Goal: Go to known website: Access a specific website the user already knows

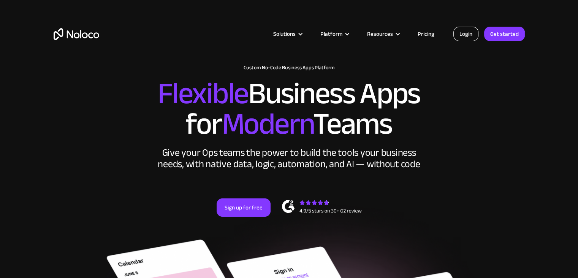
click at [465, 33] on link "Login" at bounding box center [466, 34] width 25 height 14
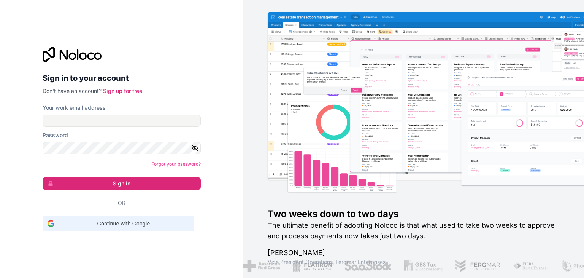
click at [113, 221] on span "Continue with Google" at bounding box center [123, 223] width 132 height 8
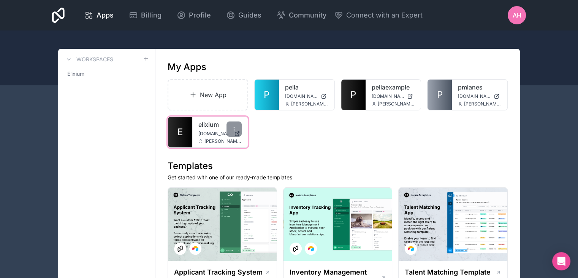
click at [205, 131] on span "[DOMAIN_NAME]" at bounding box center [215, 133] width 33 height 6
